Goal: Task Accomplishment & Management: Manage account settings

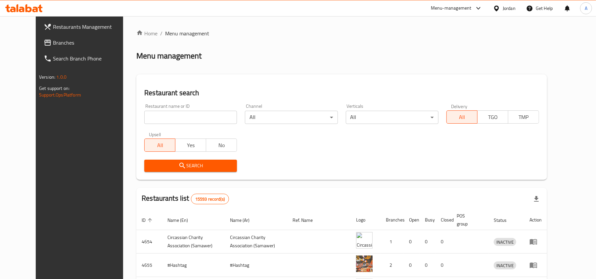
click at [160, 126] on div "Restaurant name or ID Restaurant name or ID" at bounding box center [190, 114] width 101 height 28
click at [166, 118] on input "search" at bounding box center [190, 117] width 93 height 13
paste input "731250"
type input "731250"
click button "Search" at bounding box center [190, 166] width 93 height 12
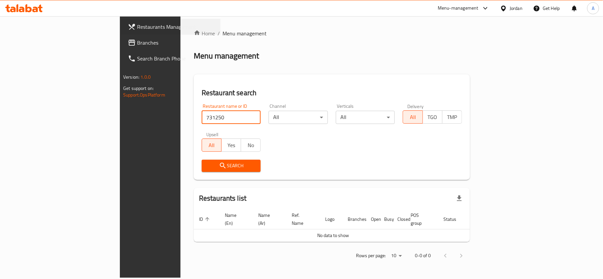
click at [115, 34] on div "Restaurants Management" at bounding box center [168, 27] width 106 height 16
click at [519, 8] on div "Jordan" at bounding box center [515, 8] width 13 height 7
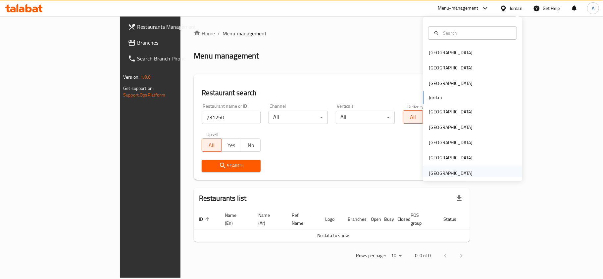
click at [441, 175] on div "[GEOGRAPHIC_DATA]" at bounding box center [451, 173] width 44 height 7
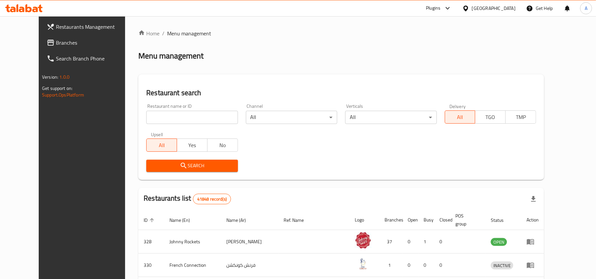
click at [180, 110] on div at bounding box center [298, 139] width 596 height 279
click at [182, 117] on input "search" at bounding box center [191, 117] width 91 height 13
paste input "731250"
type input "731250"
click button "Search" at bounding box center [191, 166] width 91 height 12
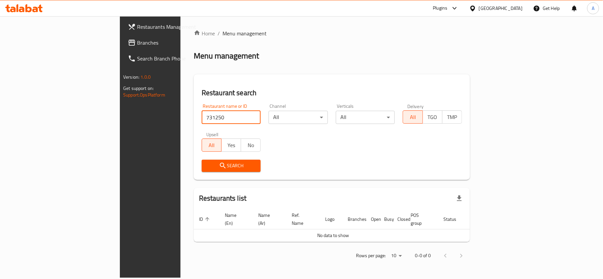
click at [137, 44] on span "Branches" at bounding box center [176, 43] width 78 height 8
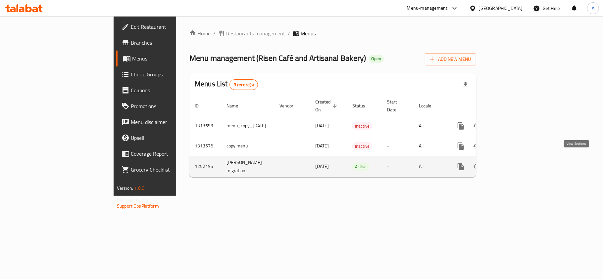
click at [512, 163] on icon "enhanced table" at bounding box center [509, 167] width 8 height 8
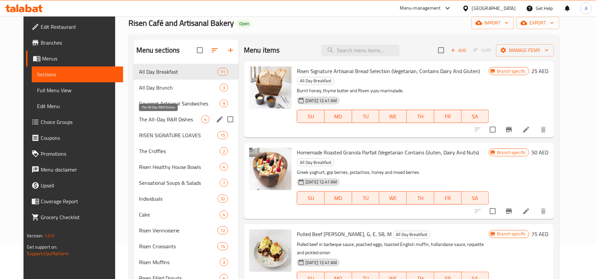
scroll to position [44, 0]
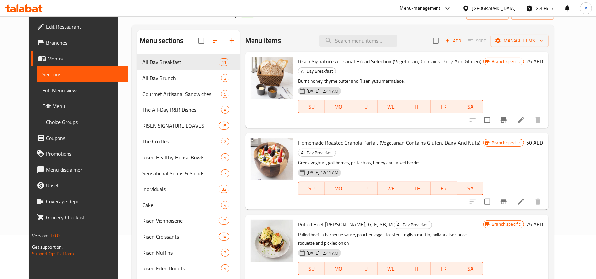
click at [484, 78] on p "Burnt honey, thyme butter and Risen yuzu marmalade." at bounding box center [390, 81] width 185 height 8
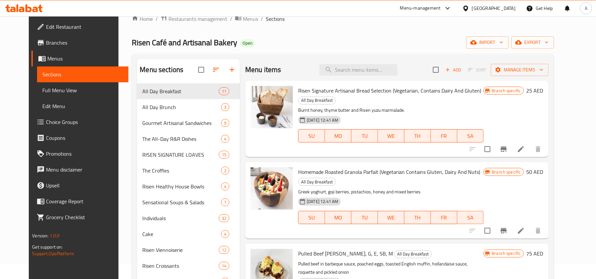
scroll to position [0, 0]
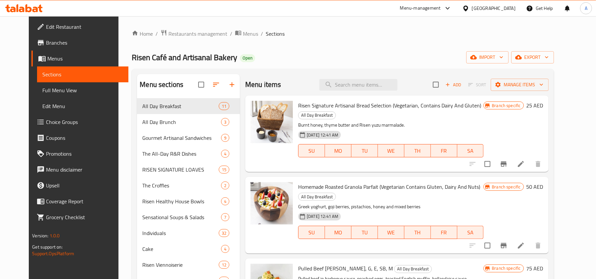
click at [59, 45] on span "Branches" at bounding box center [84, 43] width 77 height 8
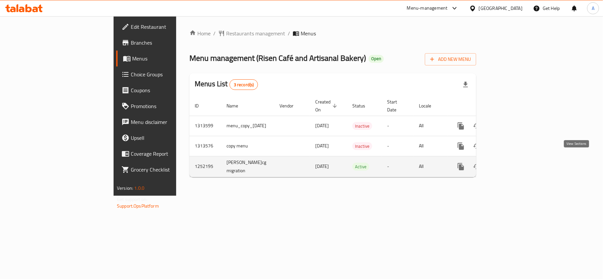
click at [511, 164] on icon "enhanced table" at bounding box center [509, 167] width 6 height 6
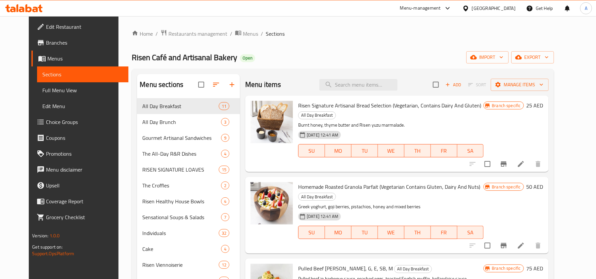
click at [42, 89] on span "Full Menu View" at bounding box center [82, 90] width 81 height 8
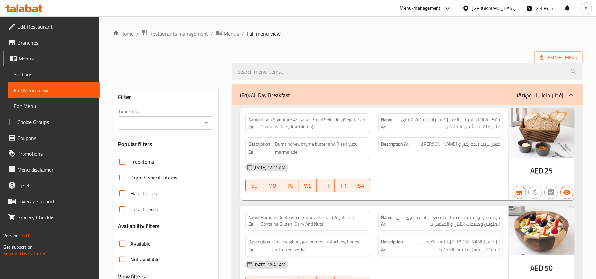
click at [202, 124] on div at bounding box center [206, 123] width 9 height 9
click at [206, 127] on icon "Open" at bounding box center [206, 123] width 8 height 8
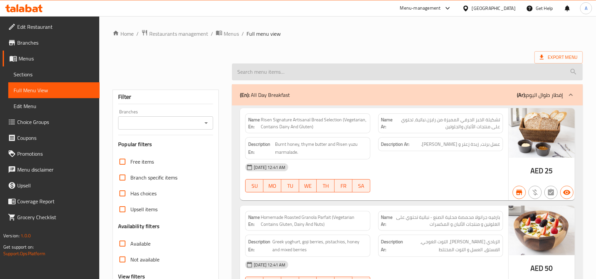
click at [350, 71] on input "search" at bounding box center [407, 72] width 351 height 17
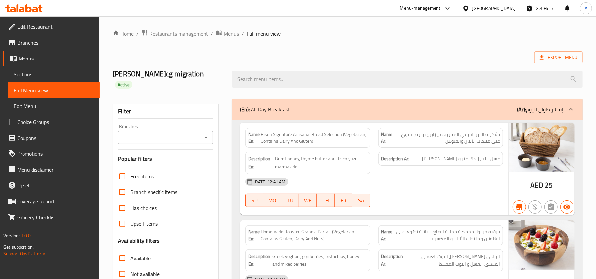
click at [177, 137] on input "Branches" at bounding box center [160, 137] width 80 height 9
click at [205, 146] on div "Filter Branches Branches Popular filters Free items Branch specific items Has c…" at bounding box center [166, 226] width 106 height 245
click at [209, 136] on icon "Open" at bounding box center [206, 138] width 8 height 8
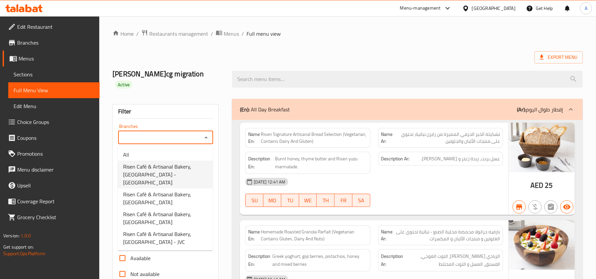
click at [180, 176] on span "Risen Café & Artisanal Bakery, Barsha Heights - TECOM" at bounding box center [165, 175] width 84 height 24
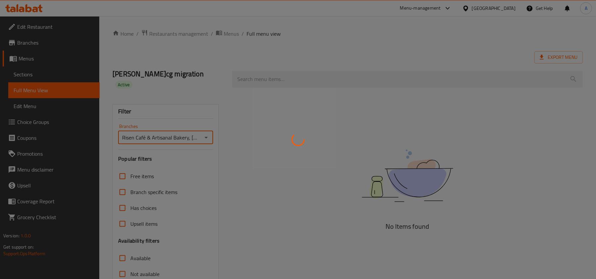
click at [188, 135] on div at bounding box center [298, 139] width 596 height 279
click at [209, 137] on div at bounding box center [298, 139] width 596 height 279
click at [206, 137] on div at bounding box center [298, 139] width 596 height 279
click at [199, 138] on div at bounding box center [298, 139] width 596 height 279
click at [156, 124] on div at bounding box center [298, 139] width 596 height 279
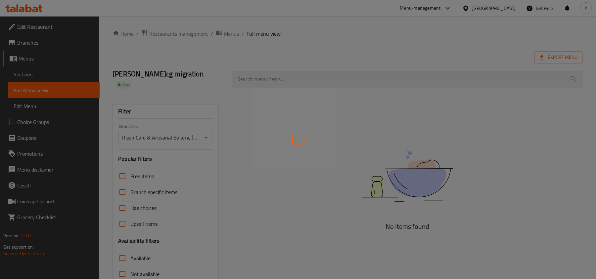
click at [199, 137] on div at bounding box center [298, 139] width 596 height 279
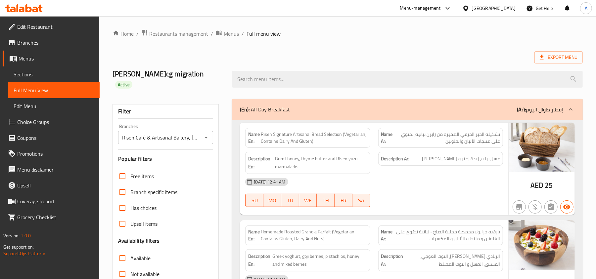
click at [203, 135] on icon "Open" at bounding box center [206, 138] width 8 height 8
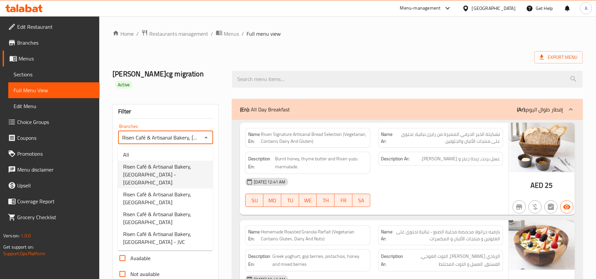
scroll to position [0, 46]
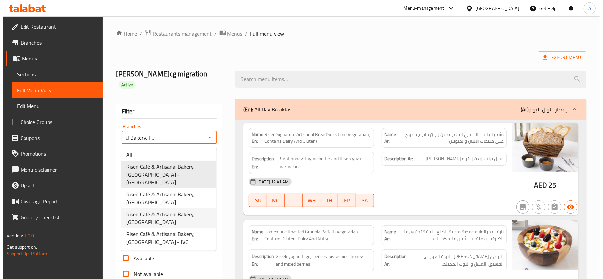
scroll to position [0, 0]
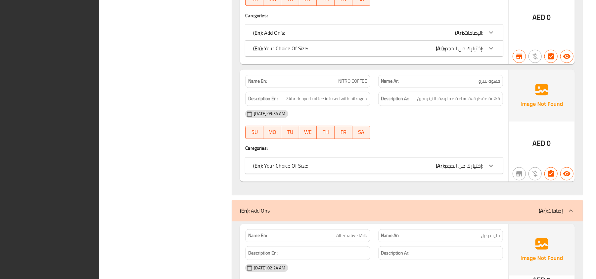
scroll to position [22529, 0]
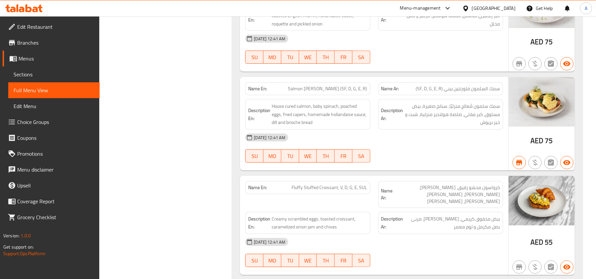
scroll to position [0, 0]
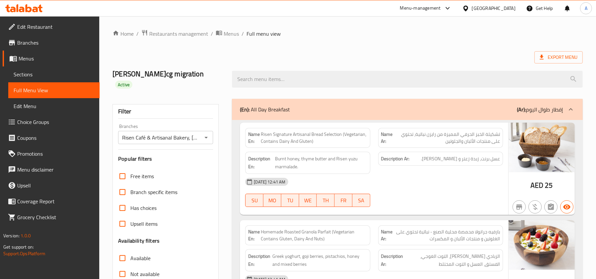
click at [153, 134] on input "Risen Café & Artisanal Bakery, Barsha Heights - TECOM" at bounding box center [160, 137] width 80 height 9
click at [201, 138] on div "Risen Café & Artisanal Bakery, Barsha Heights - TECOM Branches" at bounding box center [165, 137] width 95 height 13
click at [204, 138] on icon "Open" at bounding box center [206, 138] width 8 height 8
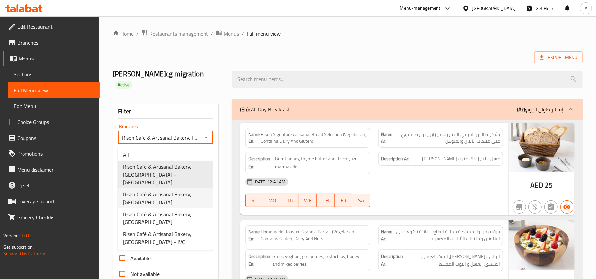
click at [184, 191] on span "Risen Café & Artisanal Bakery, Dubai Marina" at bounding box center [165, 199] width 84 height 16
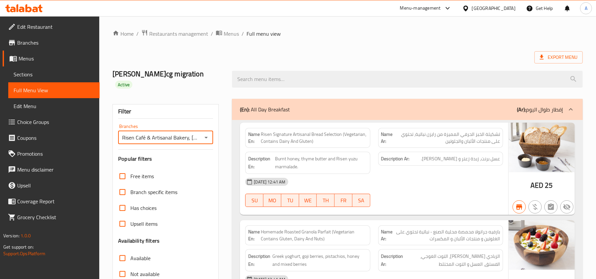
drag, startPoint x: 118, startPoint y: 70, endPoint x: 219, endPoint y: 70, distance: 101.3
click at [219, 70] on h2 "Mahmoud Hakeem-cg migration Active" at bounding box center [169, 79] width 112 height 20
click at [203, 138] on icon "Open" at bounding box center [206, 138] width 8 height 8
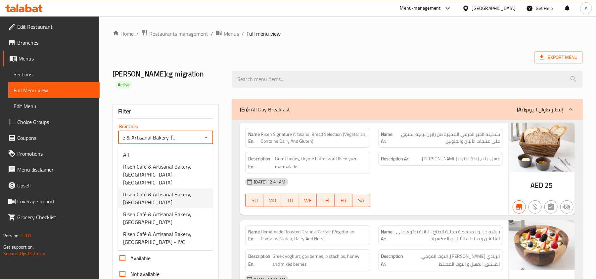
click at [358, 89] on div at bounding box center [407, 79] width 359 height 25
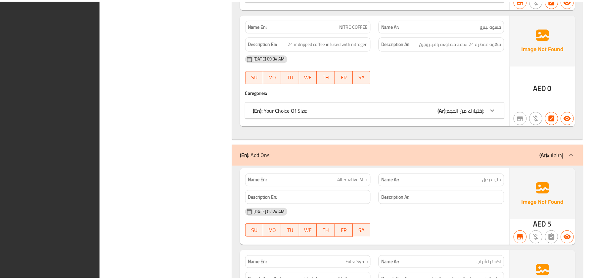
scroll to position [22490, 0]
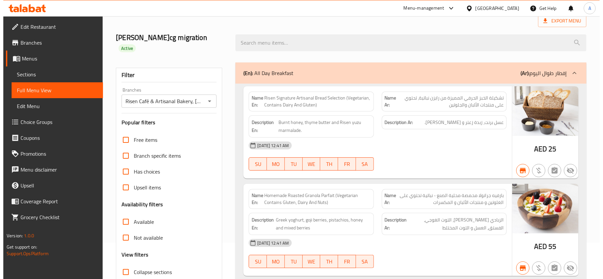
scroll to position [0, 0]
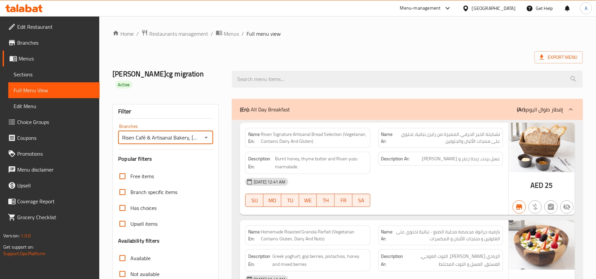
click at [193, 138] on input "Risen Café & Artisanal Bakery, Dubai Marina" at bounding box center [160, 137] width 80 height 9
click at [207, 135] on icon "Open" at bounding box center [206, 138] width 8 height 8
click at [202, 132] on div "Risen Café & Artisanal Bakery, Dubai Marina Branches" at bounding box center [165, 137] width 95 height 13
click at [204, 134] on button "Open" at bounding box center [206, 137] width 9 height 9
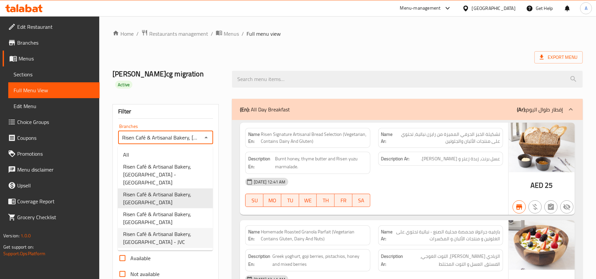
click at [187, 237] on span "Risen Café & Artisanal Bakery, Jumeirah Village Circle - JVC" at bounding box center [165, 238] width 84 height 16
type input "Risen Café & Artisanal Bakery, Jumeirah Village Circle - JVC"
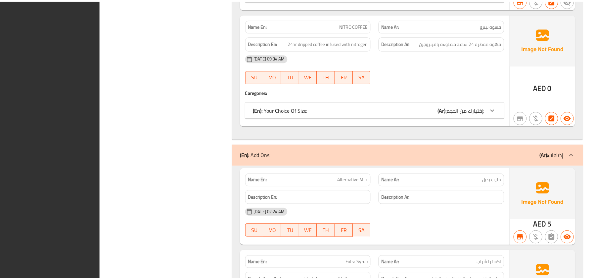
scroll to position [22490, 0]
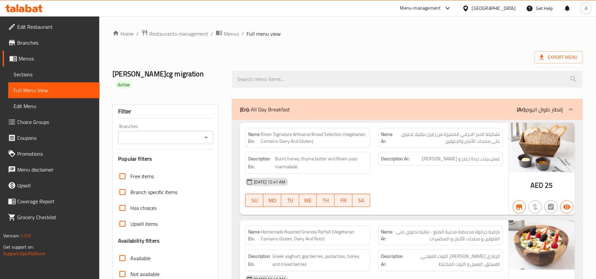
click at [43, 44] on span "Branches" at bounding box center [55, 43] width 77 height 8
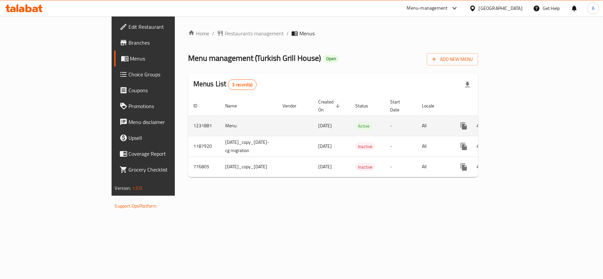
click at [514, 123] on icon "enhanced table" at bounding box center [511, 126] width 6 height 6
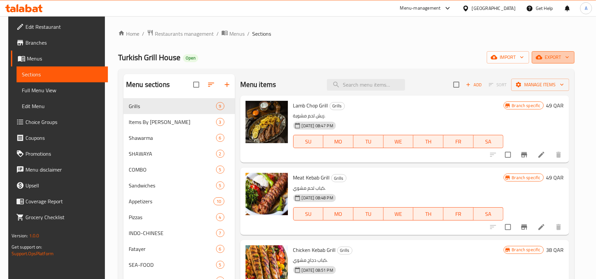
click at [556, 56] on span "export" at bounding box center [553, 57] width 32 height 8
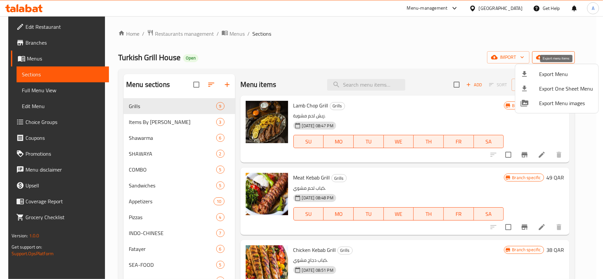
click at [544, 75] on span "Export Menu" at bounding box center [566, 74] width 54 height 8
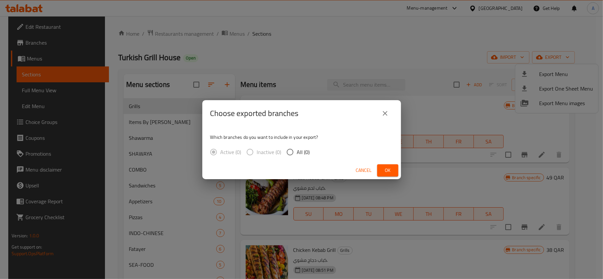
click at [314, 155] on div "Active (0) Inactive (0) All (0)" at bounding box center [262, 152] width 105 height 14
click at [300, 150] on span "All (0)" at bounding box center [303, 152] width 13 height 8
click at [297, 150] on input "All (0)" at bounding box center [290, 152] width 14 height 14
radio input "true"
click at [390, 175] on button "Ok" at bounding box center [387, 171] width 21 height 12
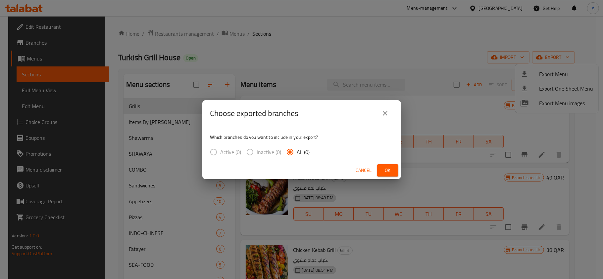
click at [396, 169] on button "Ok" at bounding box center [387, 171] width 21 height 12
click at [389, 171] on span "Ok" at bounding box center [387, 171] width 11 height 8
click at [383, 108] on button "close" at bounding box center [385, 114] width 16 height 16
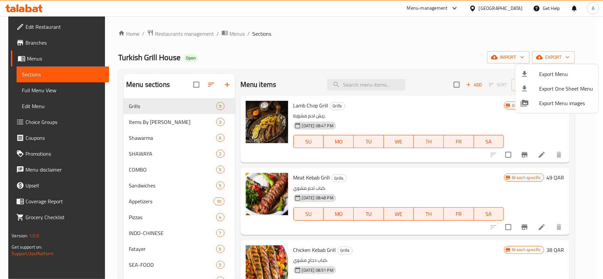
click at [420, 64] on div at bounding box center [301, 139] width 603 height 279
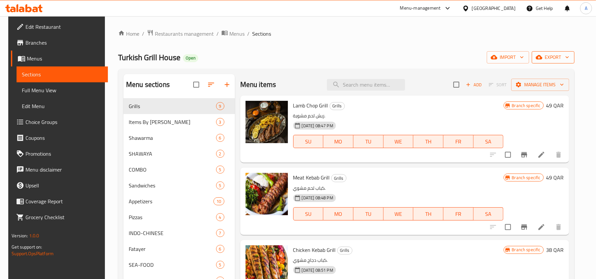
click at [566, 59] on span "export" at bounding box center [553, 57] width 32 height 8
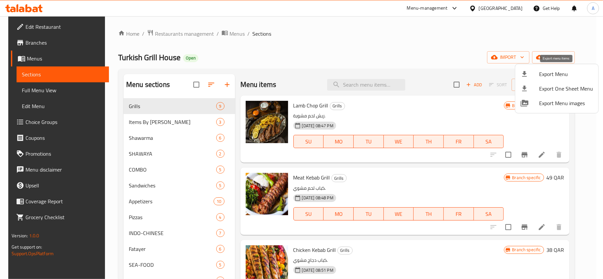
click at [557, 72] on span "Export Menu" at bounding box center [566, 74] width 54 height 8
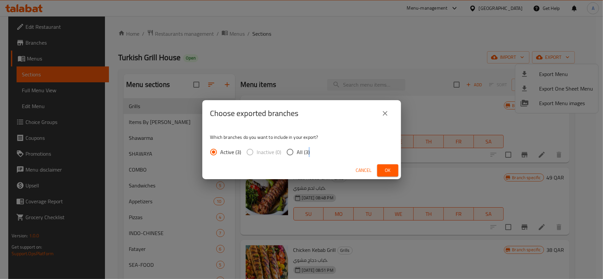
click at [307, 154] on div "Active (3) Inactive (0) All (3)" at bounding box center [262, 152] width 105 height 14
click at [307, 154] on span "All (3)" at bounding box center [303, 152] width 13 height 8
click at [297, 154] on input "All (3)" at bounding box center [290, 152] width 14 height 14
radio input "true"
click at [386, 171] on span "Ok" at bounding box center [387, 171] width 11 height 8
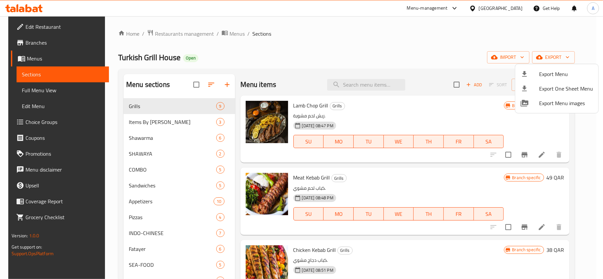
click at [407, 40] on div at bounding box center [301, 139] width 603 height 279
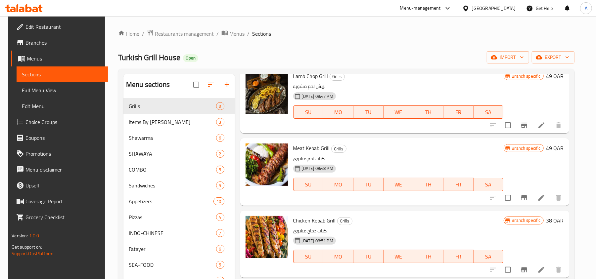
scroll to position [44, 0]
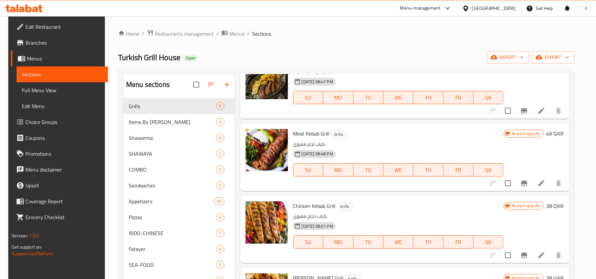
click at [538, 184] on li at bounding box center [541, 183] width 19 height 12
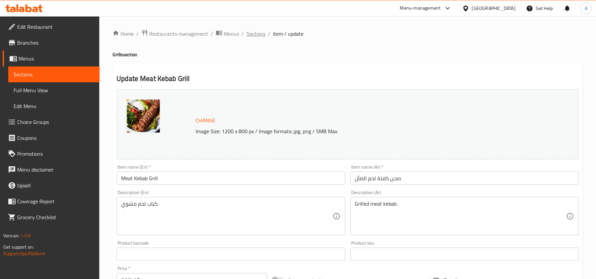
click at [262, 36] on span "Sections" at bounding box center [256, 34] width 19 height 8
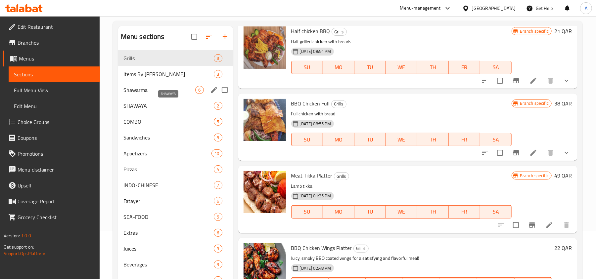
scroll to position [5, 0]
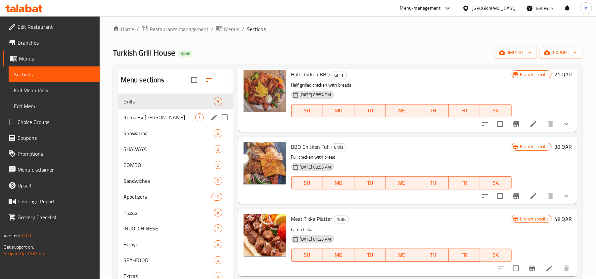
click at [166, 110] on div "Items By Kilo 3" at bounding box center [175, 118] width 115 height 16
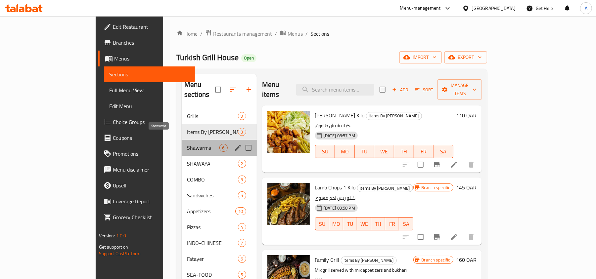
click at [187, 144] on span "Shawarma" at bounding box center [203, 148] width 32 height 8
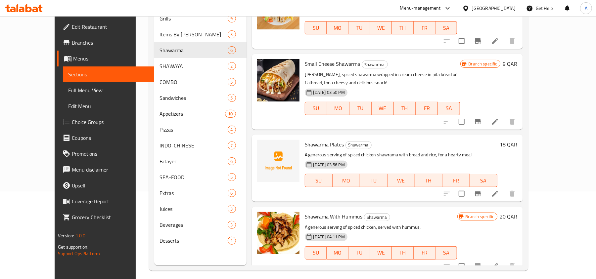
scroll to position [88, 0]
click at [329, 139] on span "Shawarma Plates" at bounding box center [324, 144] width 39 height 10
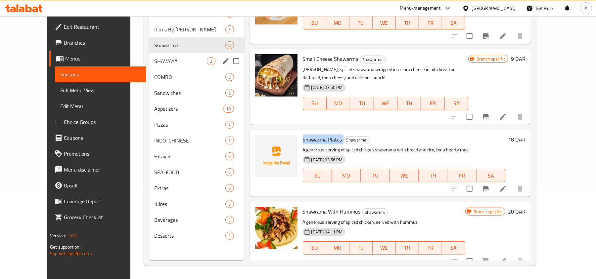
click at [149, 55] on div "SHAWAYA 2" at bounding box center [197, 61] width 96 height 16
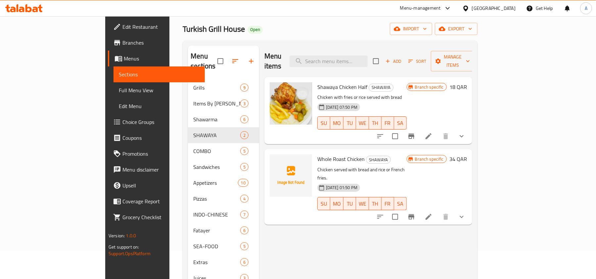
scroll to position [44, 0]
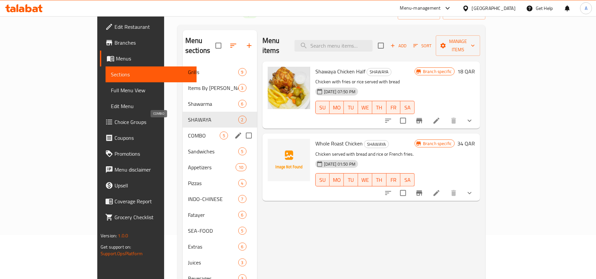
click at [188, 132] on span "COMBO" at bounding box center [204, 136] width 32 height 8
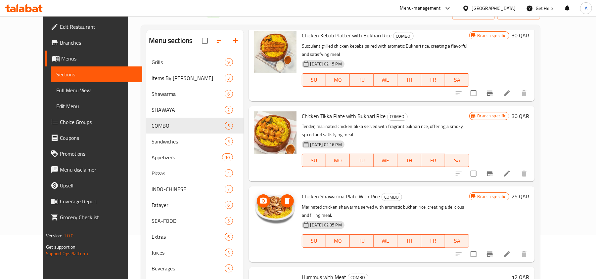
scroll to position [93, 0]
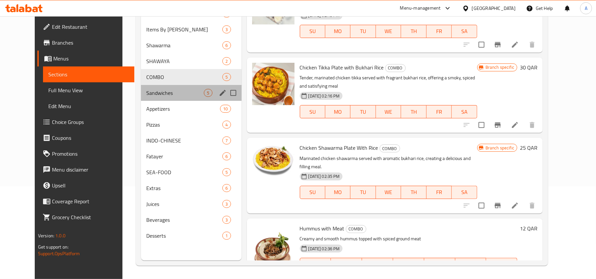
click at [146, 93] on span "Sandwiches" at bounding box center [175, 93] width 58 height 8
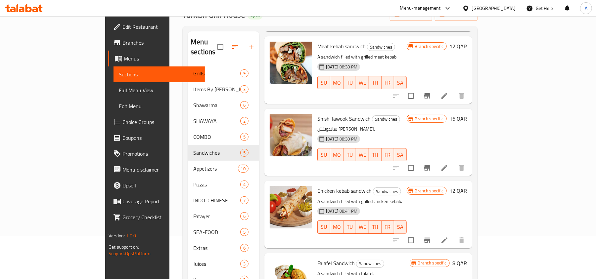
scroll to position [93, 0]
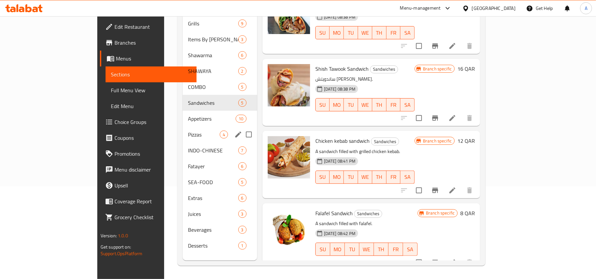
click at [188, 115] on span "Appetizers" at bounding box center [212, 119] width 48 height 8
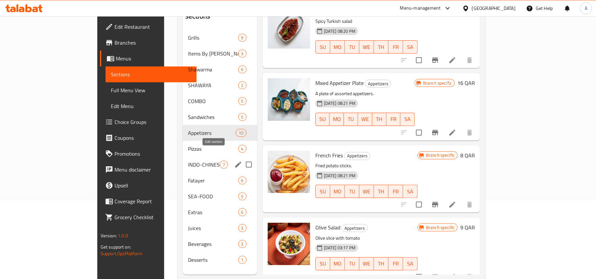
scroll to position [88, 0]
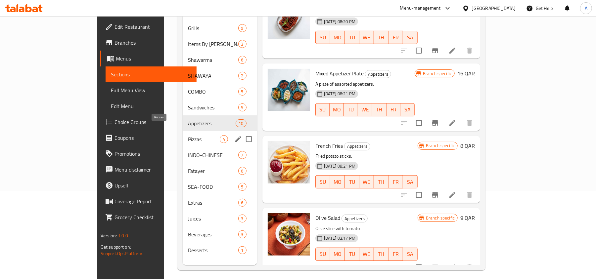
click at [183, 131] on div "Pizzas 4" at bounding box center [220, 139] width 74 height 16
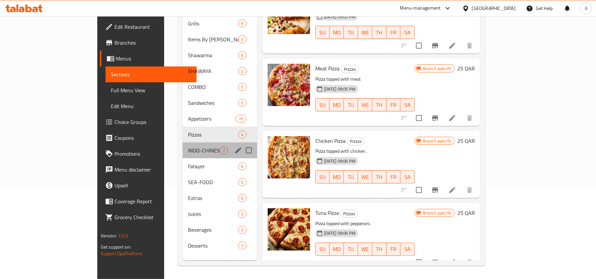
click at [183, 143] on div "INDO-CHINESE 7" at bounding box center [220, 151] width 74 height 16
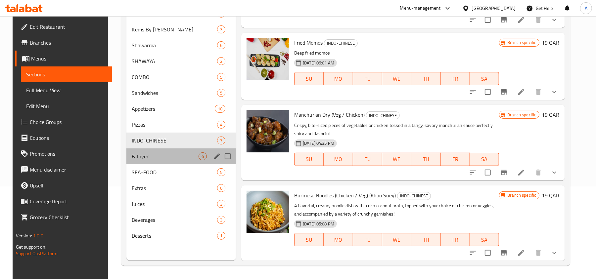
click at [146, 159] on span "Fatayer" at bounding box center [165, 157] width 67 height 8
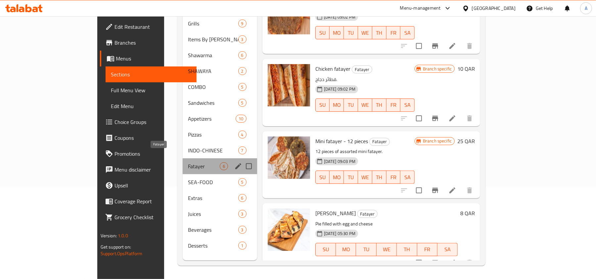
click at [188, 163] on span "Fatayer" at bounding box center [204, 167] width 32 height 8
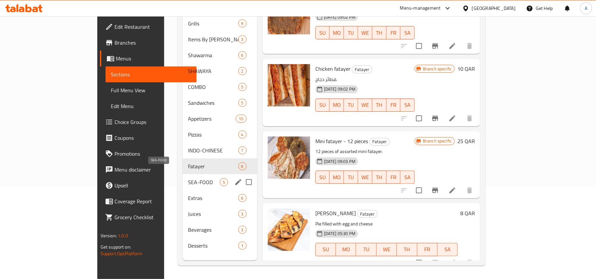
click at [188, 178] on span "SEA-FOOD" at bounding box center [204, 182] width 32 height 8
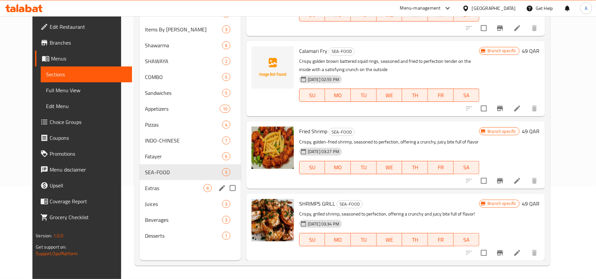
click at [140, 180] on div "Extras 6" at bounding box center [190, 188] width 101 height 16
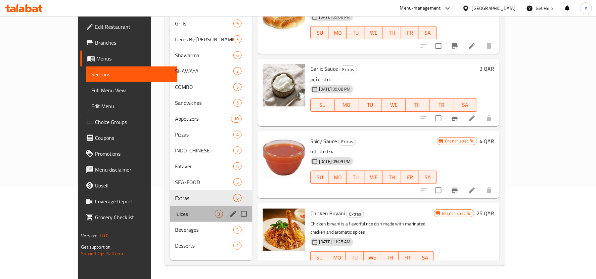
click at [210, 211] on div "Juices 3" at bounding box center [211, 214] width 82 height 16
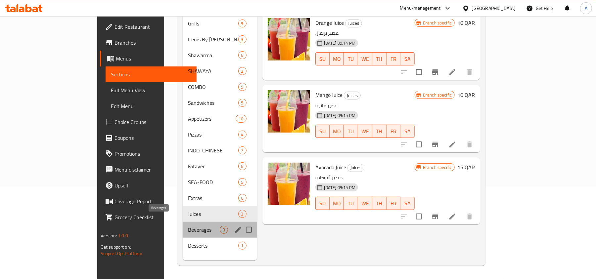
click at [188, 226] on span "Beverages" at bounding box center [204, 230] width 32 height 8
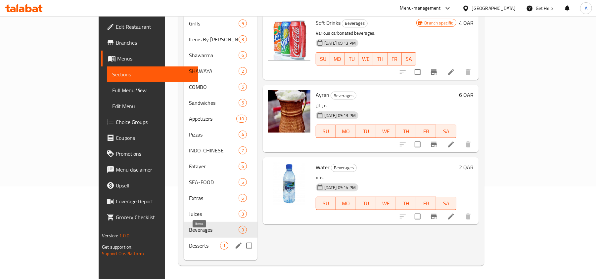
click at [194, 240] on div "Desserts 1" at bounding box center [221, 246] width 74 height 16
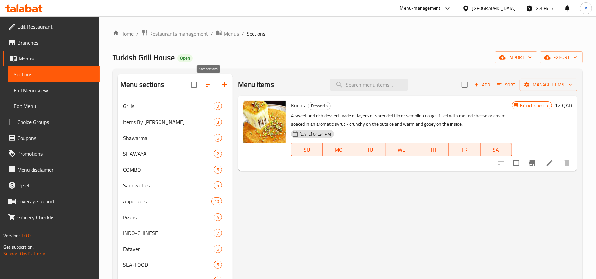
click at [214, 81] on button "button" at bounding box center [209, 85] width 16 height 16
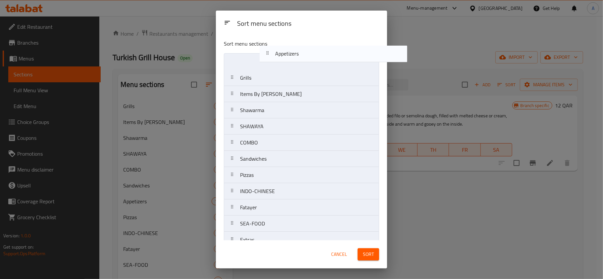
drag, startPoint x: 270, startPoint y: 167, endPoint x: 308, endPoint y: 52, distance: 121.1
click at [308, 52] on div "Sort menu sections Grills Items By Kilo Shawarma SHAWAYA COMBO Sandwiches Appet…" at bounding box center [301, 137] width 171 height 206
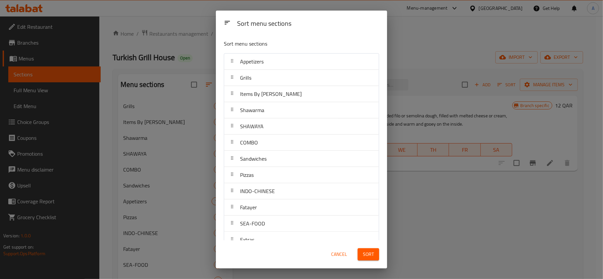
click at [378, 258] on button "Sort" at bounding box center [369, 255] width 22 height 12
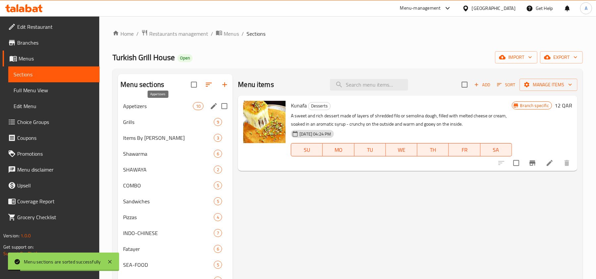
click at [166, 105] on span "Appetizers" at bounding box center [158, 106] width 70 height 8
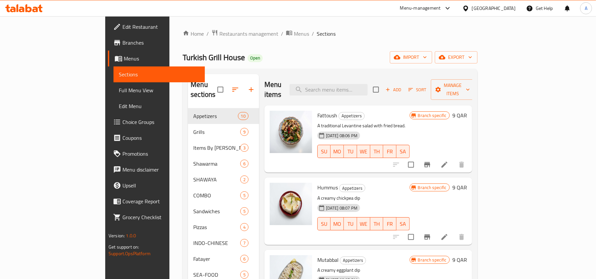
click at [431, 161] on icon "Branch-specific-item" at bounding box center [427, 165] width 8 height 8
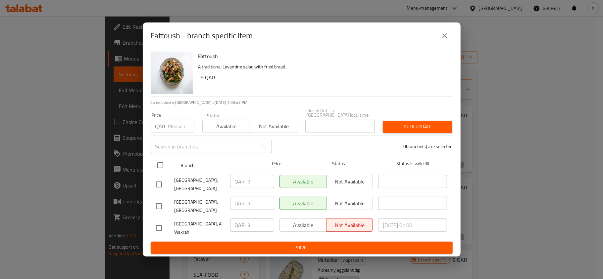
click at [160, 162] on input "checkbox" at bounding box center [160, 166] width 14 height 14
checkbox input "true"
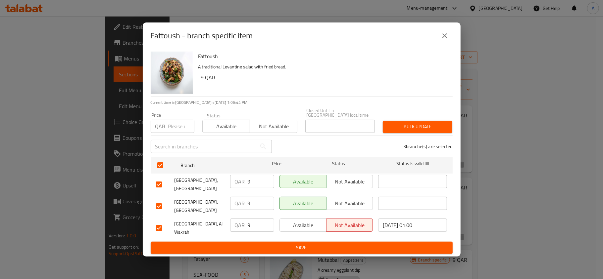
click at [174, 124] on input "number" at bounding box center [181, 126] width 26 height 13
type input "16"
click at [417, 123] on span "Bulk update" at bounding box center [417, 127] width 59 height 8
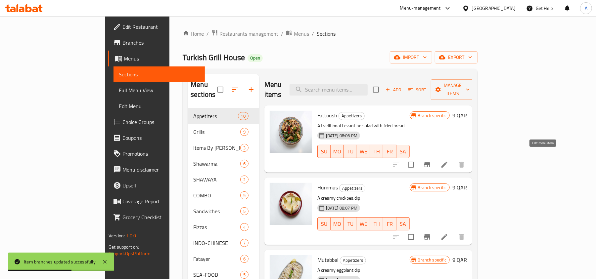
click at [449, 161] on icon at bounding box center [445, 165] width 8 height 8
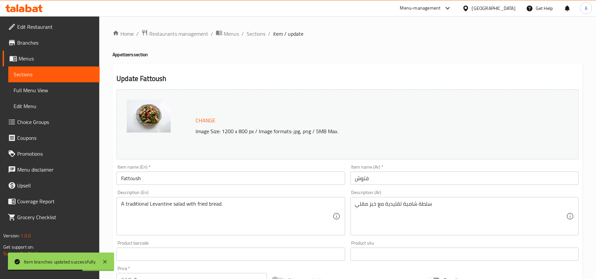
drag, startPoint x: 297, startPoint y: 214, endPoint x: 91, endPoint y: 195, distance: 206.8
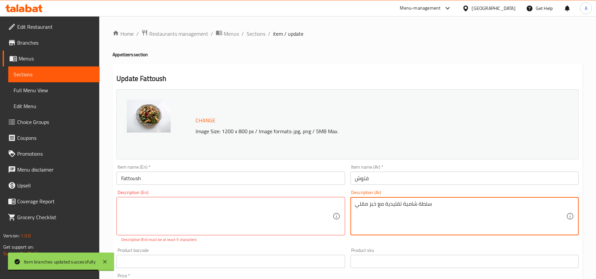
click at [489, 207] on textarea "سلطة شامية تقليدية مع خبز مقلي" at bounding box center [460, 216] width 211 height 31
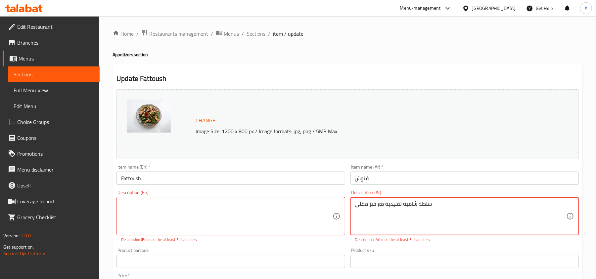
type textarea "سلطة شامية تقليدية مع خبز مقلي"
type textarea "A traditional Levantine salad with fried bread."
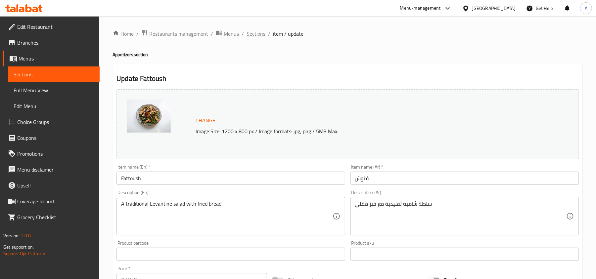
click at [259, 33] on span "Sections" at bounding box center [256, 34] width 19 height 8
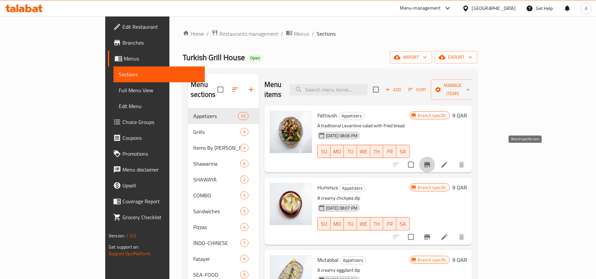
click at [435, 160] on button "Branch-specific-item" at bounding box center [427, 165] width 16 height 16
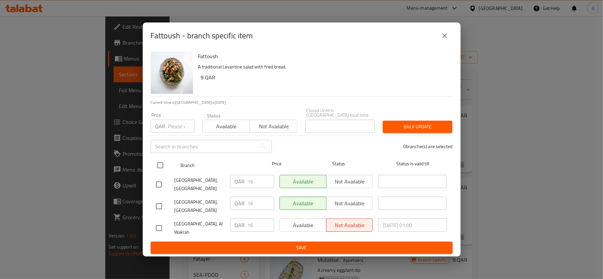
click at [169, 166] on div at bounding box center [165, 165] width 25 height 19
click at [166, 159] on input "checkbox" at bounding box center [160, 166] width 14 height 14
checkbox input "true"
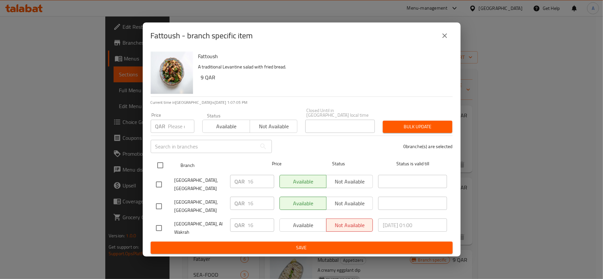
checkbox input "true"
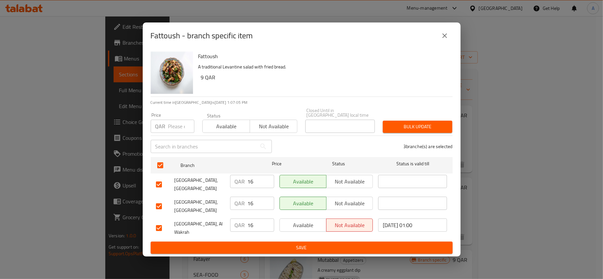
click at [177, 117] on div "Price QAR Price" at bounding box center [173, 123] width 44 height 20
click at [178, 127] on input "number" at bounding box center [181, 126] width 26 height 13
type input "9"
click at [387, 125] on button "Bulk update" at bounding box center [418, 127] width 70 height 12
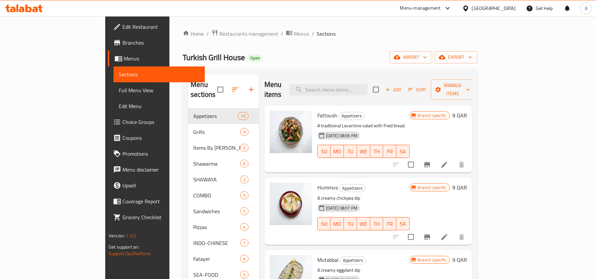
click at [317, 111] on span "Fattoush" at bounding box center [327, 116] width 20 height 10
click at [427, 86] on span "Sort" at bounding box center [418, 90] width 18 height 8
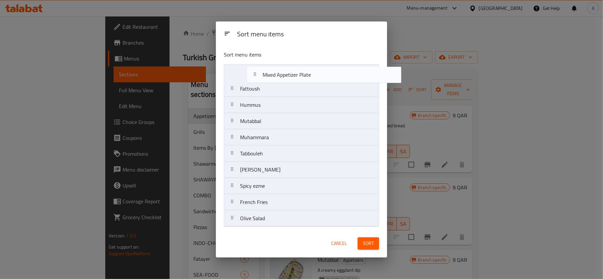
drag, startPoint x: 270, startPoint y: 192, endPoint x: 293, endPoint y: 76, distance: 118.4
click at [293, 76] on nav "Fattoush Hummus Mutabbal Muhammara Tabbouleh Baba Ghannoush Spicy ezme Mixed Ap…" at bounding box center [301, 145] width 155 height 163
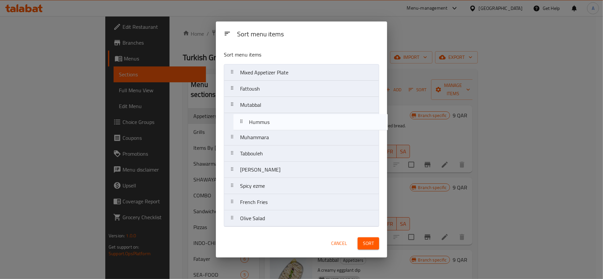
drag, startPoint x: 265, startPoint y: 111, endPoint x: 274, endPoint y: 126, distance: 17.9
click at [274, 126] on nav "Mixed Appetizer Plate Fattoush Hummus Mutabbal Muhammara Tabbouleh Baba Ghannou…" at bounding box center [301, 145] width 155 height 163
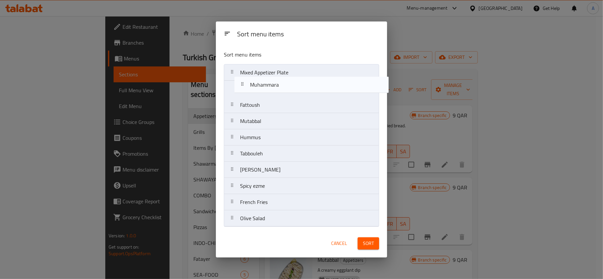
drag, startPoint x: 280, startPoint y: 143, endPoint x: 291, endPoint y: 88, distance: 56.3
click at [291, 88] on nav "Mixed Appetizer Plate Fattoush Mutabbal Hummus Muhammara Tabbouleh Baba Ghannou…" at bounding box center [301, 145] width 155 height 163
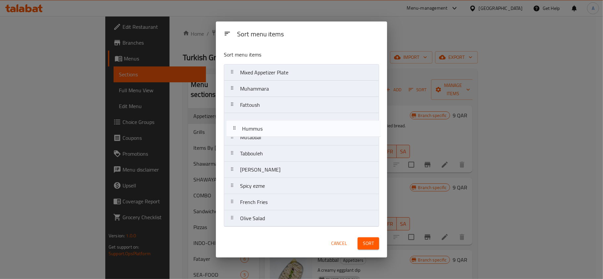
drag, startPoint x: 263, startPoint y: 143, endPoint x: 265, endPoint y: 125, distance: 18.7
click at [265, 125] on nav "Mixed Appetizer Plate Muhammara Fattoush Mutabbal Hummus Tabbouleh Baba Ghannou…" at bounding box center [301, 145] width 155 height 163
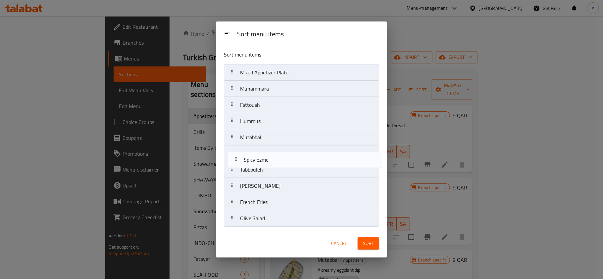
drag, startPoint x: 273, startPoint y: 188, endPoint x: 275, endPoint y: 159, distance: 28.9
click at [275, 159] on nav "Mixed Appetizer Plate Muhammara Fattoush Hummus Mutabbal Tabbouleh Baba Ghannou…" at bounding box center [301, 145] width 155 height 163
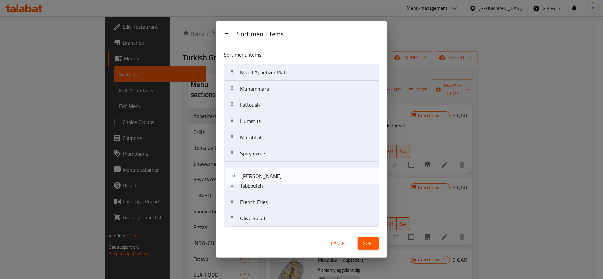
drag, startPoint x: 280, startPoint y: 191, endPoint x: 283, endPoint y: 178, distance: 12.9
click at [283, 178] on nav "Mixed Appetizer Plate Muhammara Fattoush Hummus Mutabbal Spicy ezme Tabbouleh B…" at bounding box center [301, 145] width 155 height 163
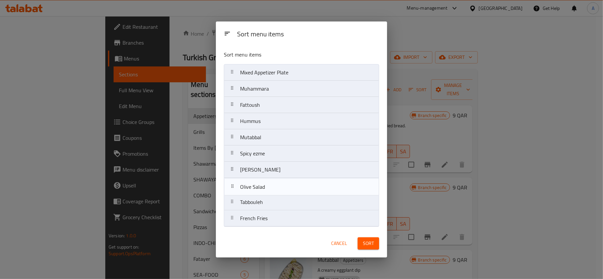
drag, startPoint x: 312, startPoint y: 218, endPoint x: 311, endPoint y: 183, distance: 35.4
click at [311, 183] on nav "Mixed Appetizer Plate Muhammara Fattoush Hummus Mutabbal Spicy ezme Baba Ghanno…" at bounding box center [301, 145] width 155 height 163
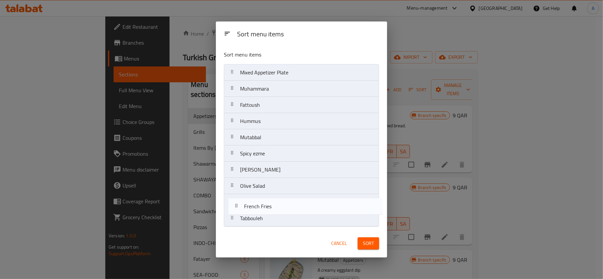
drag, startPoint x: 323, startPoint y: 218, endPoint x: 330, endPoint y: 204, distance: 15.7
click at [330, 204] on nav "Mixed Appetizer Plate Muhammara Fattoush Hummus Mutabbal Spicy ezme Baba Ghanno…" at bounding box center [301, 145] width 155 height 163
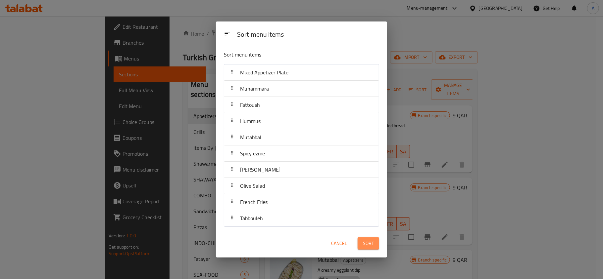
click at [364, 244] on span "Sort" at bounding box center [368, 244] width 11 height 8
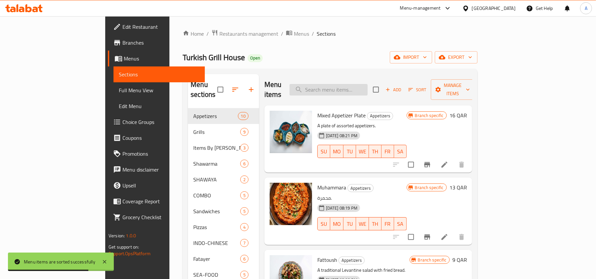
click at [362, 85] on input "search" at bounding box center [329, 90] width 78 height 12
paste input "TURKISH COBAN SALAD"
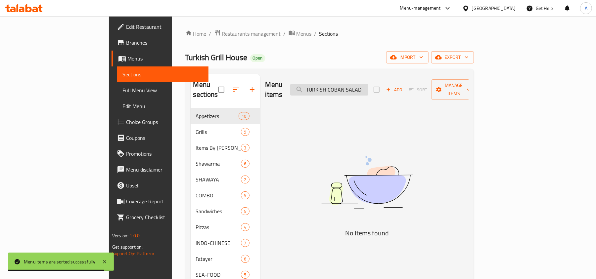
click at [349, 84] on input "TURKISH COBAN SALAD" at bounding box center [329, 90] width 78 height 12
click at [347, 85] on input "TURKISH COBAN SALAD" at bounding box center [329, 90] width 78 height 12
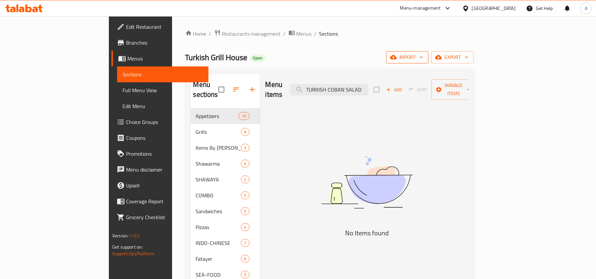
drag, startPoint x: 365, startPoint y: 87, endPoint x: 501, endPoint y: 60, distance: 138.4
click at [474, 61] on div "Home / Restaurants management / Menus / Sections Turkish Grill House Open impor…" at bounding box center [329, 193] width 289 height 329
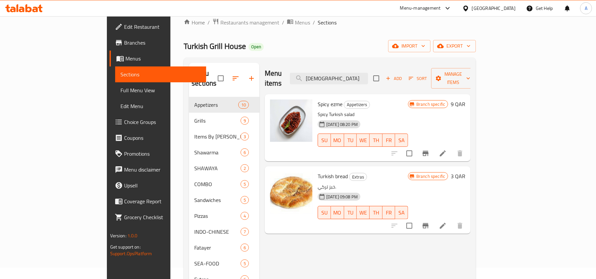
scroll to position [44, 0]
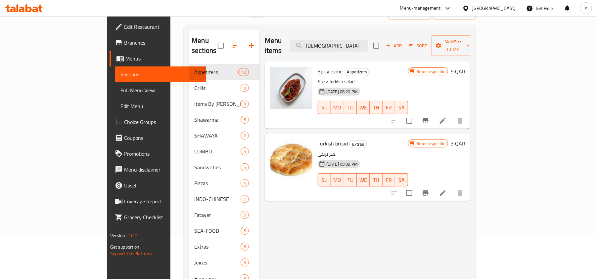
click at [356, 49] on div "Menu items TURKISH Add Sort Manage items" at bounding box center [368, 45] width 206 height 31
click at [360, 41] on input "[DEMOGRAPHIC_DATA]" at bounding box center [329, 46] width 78 height 12
paste input "YOUGURT WITH CUCUMBER"
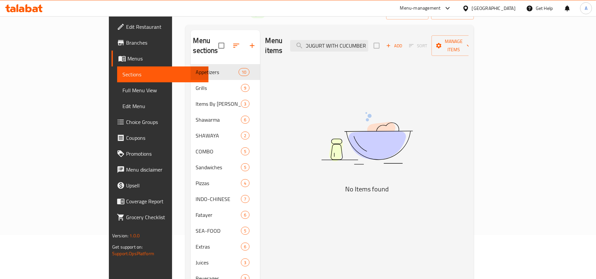
drag, startPoint x: 379, startPoint y: 43, endPoint x: 682, endPoint y: 6, distance: 305.8
click at [596, 6] on html "​ Menu-management [GEOGRAPHIC_DATA] Get Help A Edit Restaurant Branches Menus S…" at bounding box center [298, 95] width 596 height 279
type input "YOUGURT"
type input "زباد"
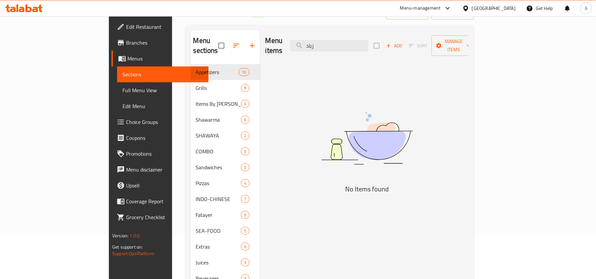
click at [117, 79] on link "Sections" at bounding box center [162, 75] width 91 height 16
click at [122, 89] on span "Full Menu View" at bounding box center [162, 90] width 81 height 8
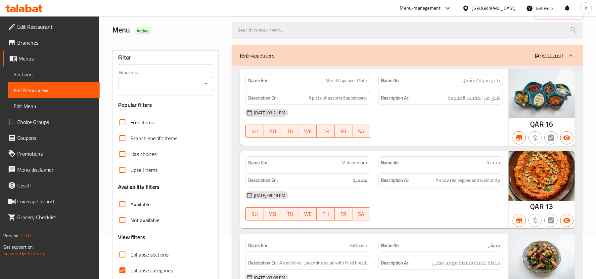
click at [184, 91] on div "Filter Branches Branches Popular filters Free items Branch specific items Has c…" at bounding box center [166, 172] width 106 height 245
click at [200, 80] on input "Branches" at bounding box center [160, 83] width 80 height 9
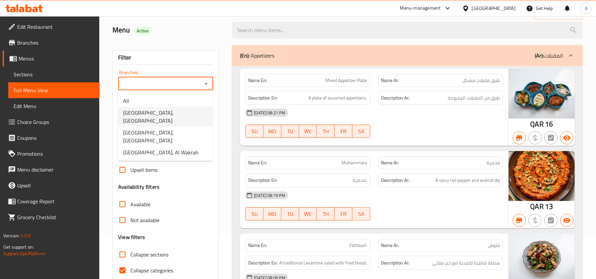
click at [184, 113] on span "[GEOGRAPHIC_DATA], [GEOGRAPHIC_DATA]" at bounding box center [165, 117] width 84 height 16
type input "[GEOGRAPHIC_DATA], [GEOGRAPHIC_DATA]"
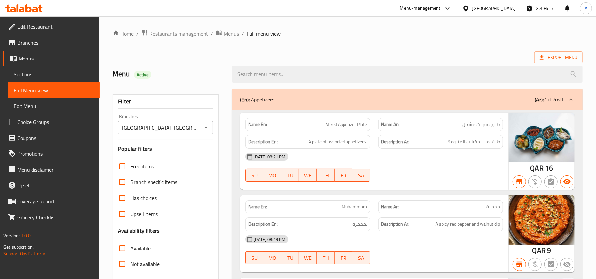
click at [506, 10] on div "[GEOGRAPHIC_DATA]" at bounding box center [494, 8] width 44 height 7
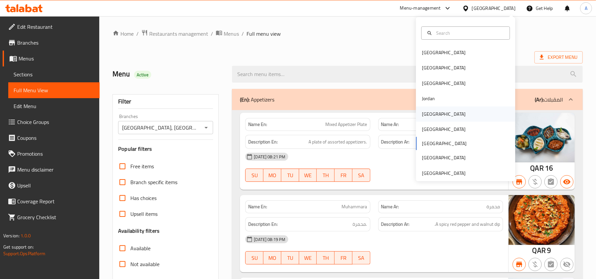
click at [430, 116] on div "[GEOGRAPHIC_DATA]" at bounding box center [444, 114] width 54 height 15
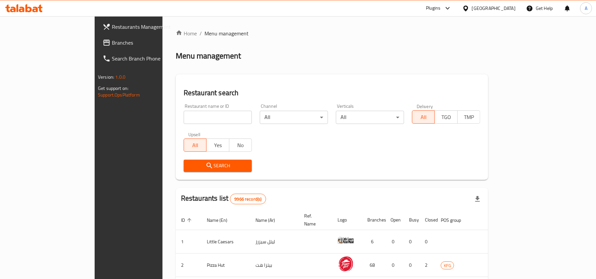
drag, startPoint x: 94, startPoint y: 44, endPoint x: 120, endPoint y: 56, distance: 27.7
click at [97, 44] on link "Branches" at bounding box center [145, 43] width 97 height 16
